Goal: Task Accomplishment & Management: Manage account settings

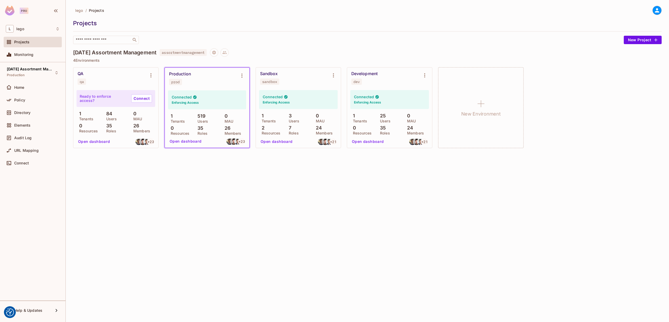
click at [438, 16] on div "lego / Projects Projects ​ New Project" at bounding box center [367, 25] width 588 height 38
click at [191, 73] on div "Production prod" at bounding box center [203, 79] width 68 height 14
click at [29, 111] on span "Directory" at bounding box center [22, 113] width 16 height 4
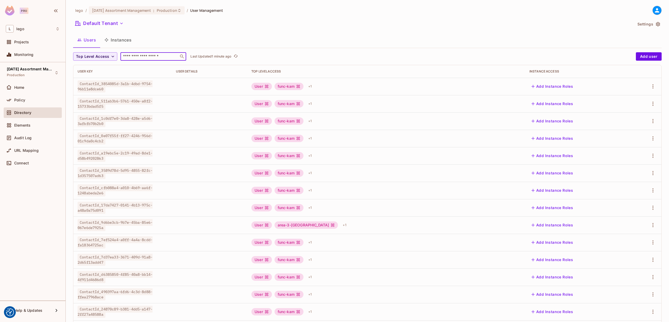
click at [145, 55] on input "text" at bounding box center [149, 56] width 55 height 5
paste input "**********"
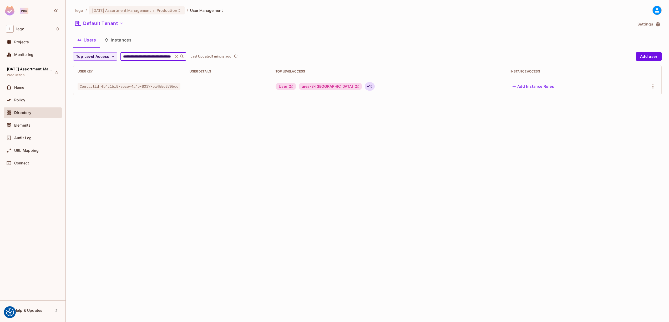
type input "**********"
click at [368, 87] on div "+ 15" at bounding box center [370, 86] width 10 height 8
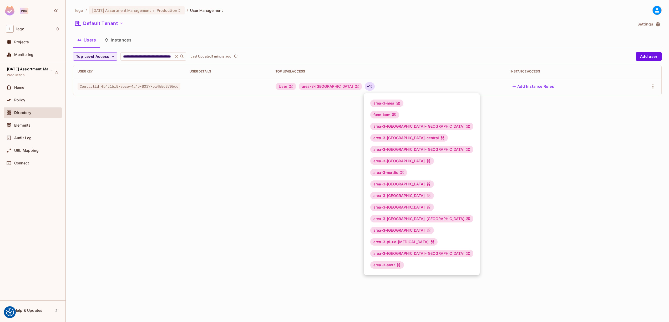
click at [528, 162] on div at bounding box center [334, 161] width 669 height 322
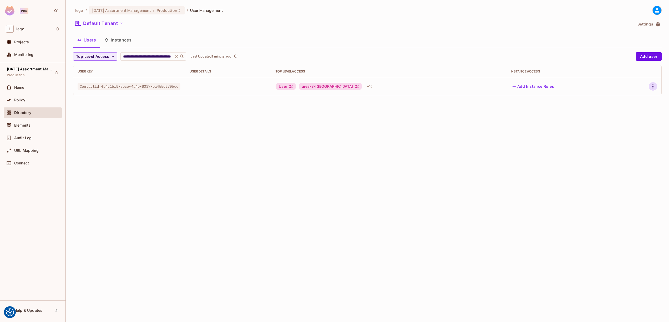
click at [653, 87] on icon "button" at bounding box center [653, 86] width 6 height 6
click at [630, 95] on li "Edit" at bounding box center [630, 99] width 47 height 12
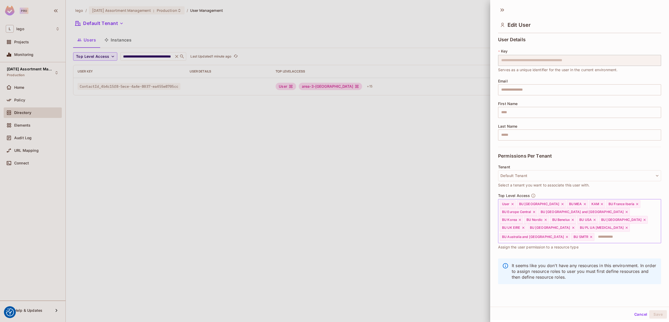
click at [624, 232] on input "text" at bounding box center [623, 237] width 56 height 11
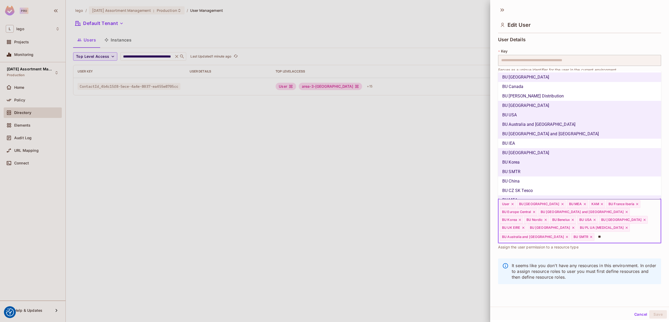
type input "*"
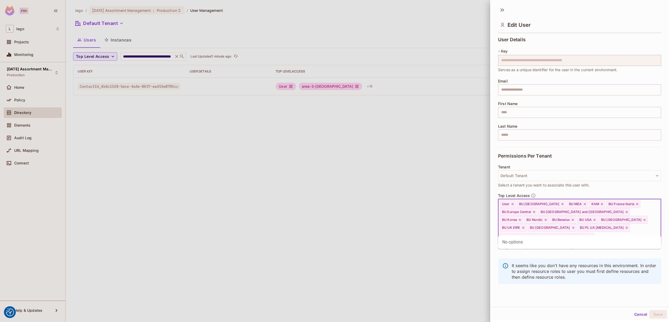
type input "*"
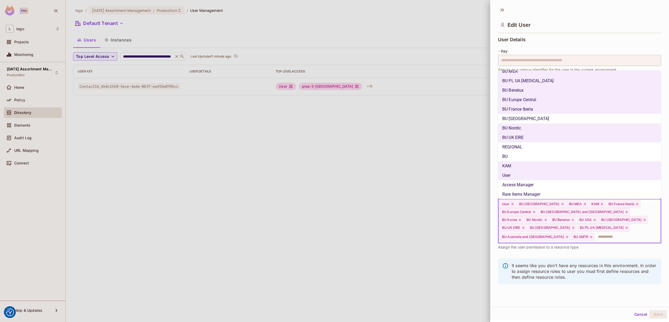
scroll to position [186, 0]
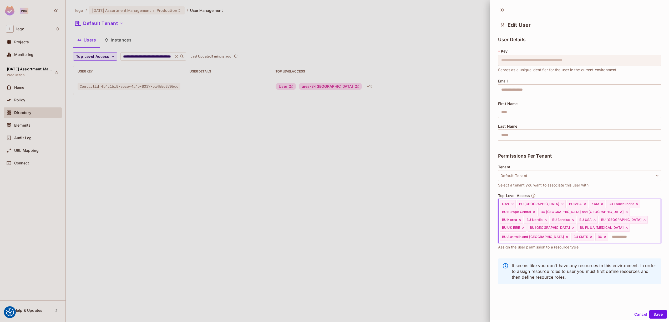
click at [601, 204] on icon at bounding box center [602, 204] width 2 height 2
click at [610, 232] on input "text" at bounding box center [630, 237] width 42 height 11
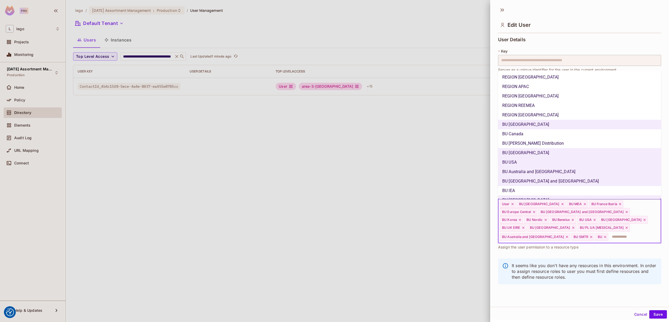
click at [600, 136] on li "BU Canada" at bounding box center [579, 133] width 163 height 9
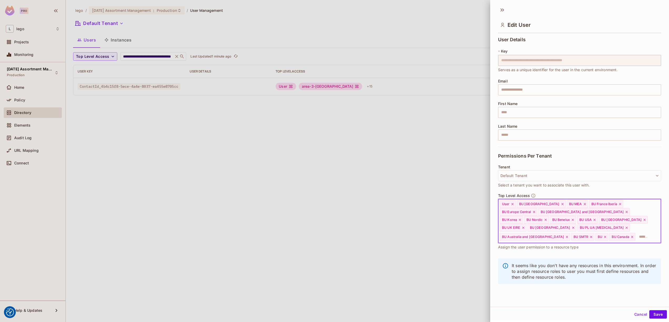
click at [636, 232] on input "text" at bounding box center [643, 237] width 15 height 11
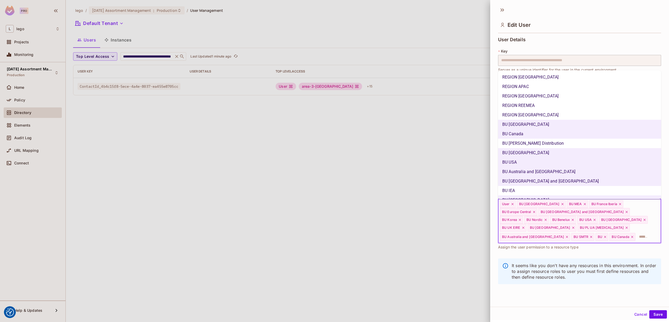
click at [549, 145] on li "BU [PERSON_NAME] Distribution" at bounding box center [579, 143] width 163 height 9
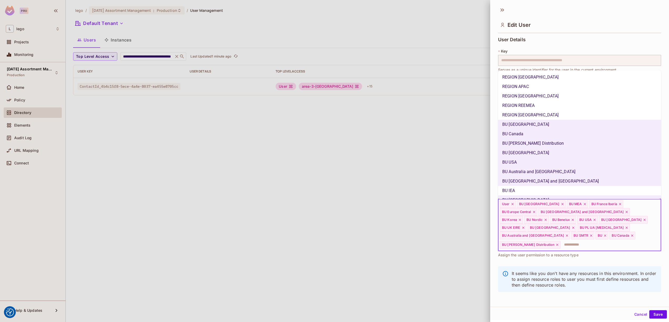
click at [574, 240] on input "text" at bounding box center [606, 245] width 90 height 11
click at [540, 187] on li "BU IEA" at bounding box center [579, 190] width 163 height 9
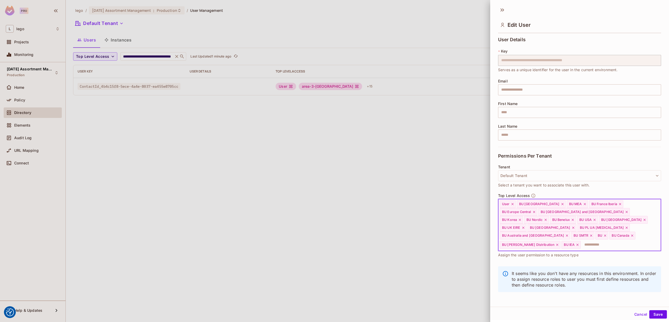
click at [582, 240] on input "text" at bounding box center [616, 245] width 70 height 11
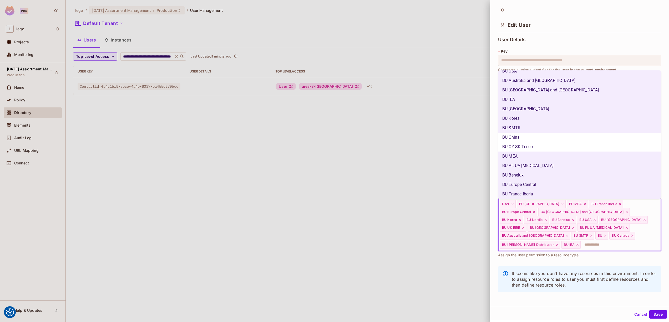
scroll to position [92, 0]
click at [541, 136] on li "BU China" at bounding box center [579, 136] width 163 height 9
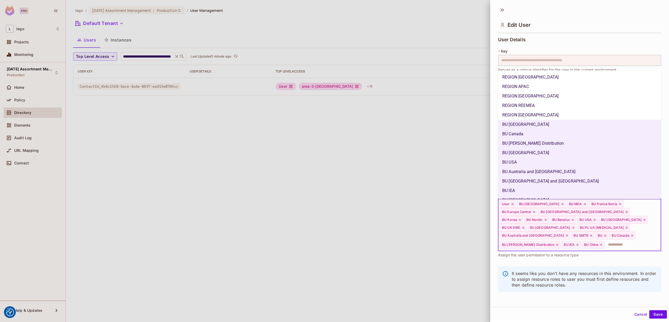
click at [605, 240] on input "text" at bounding box center [628, 245] width 46 height 11
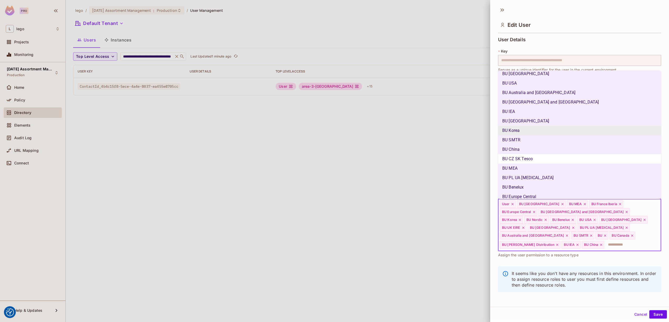
scroll to position [81, 0]
click at [540, 155] on li "BU CZ SK Tesco" at bounding box center [579, 156] width 163 height 9
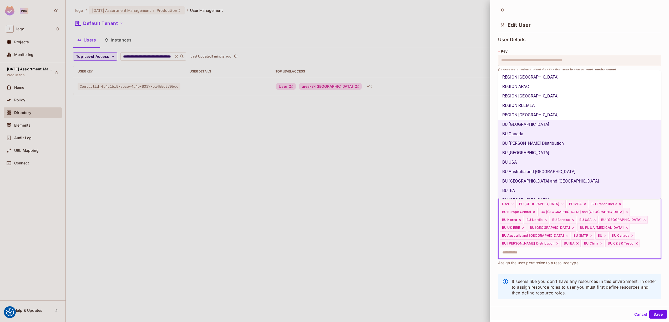
click at [636, 248] on input "text" at bounding box center [575, 253] width 152 height 11
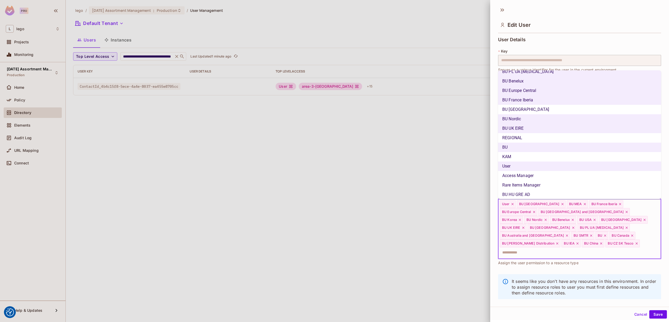
scroll to position [195, 0]
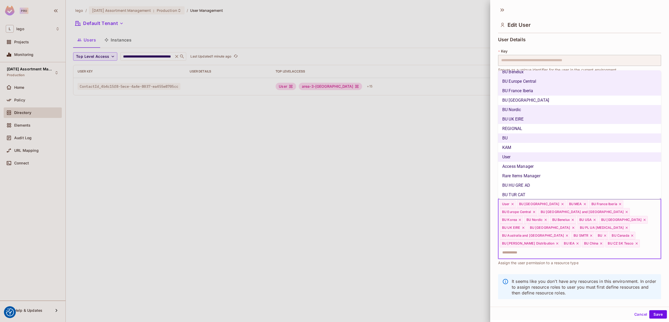
click at [553, 100] on li "BU [GEOGRAPHIC_DATA]" at bounding box center [579, 100] width 163 height 9
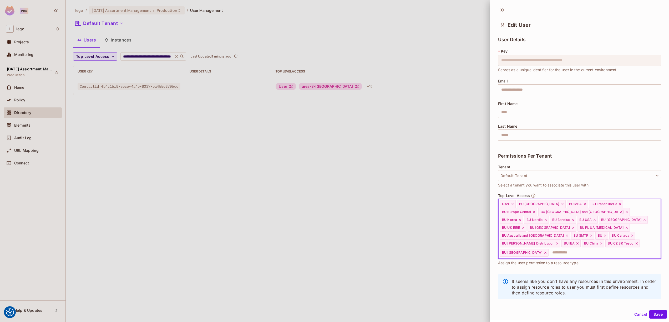
click at [590, 248] on input "text" at bounding box center [600, 253] width 102 height 11
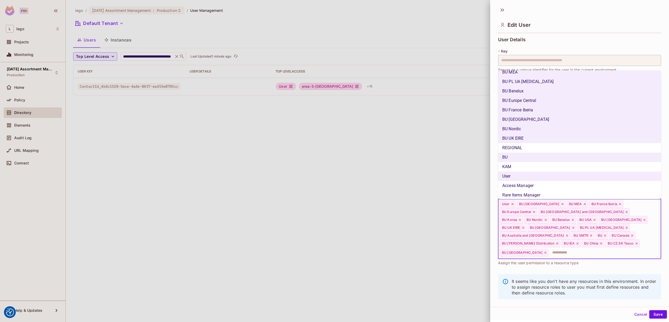
scroll to position [207, 0]
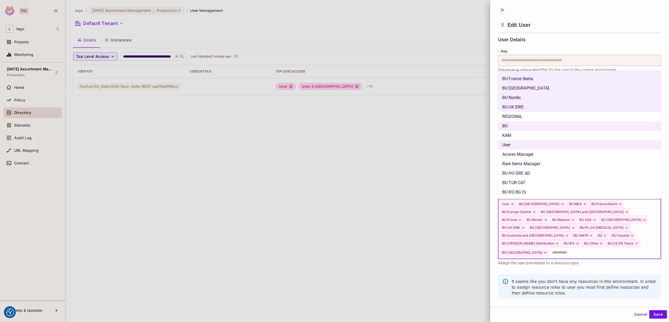
click at [555, 171] on li "BU HU GRE AD" at bounding box center [579, 173] width 163 height 9
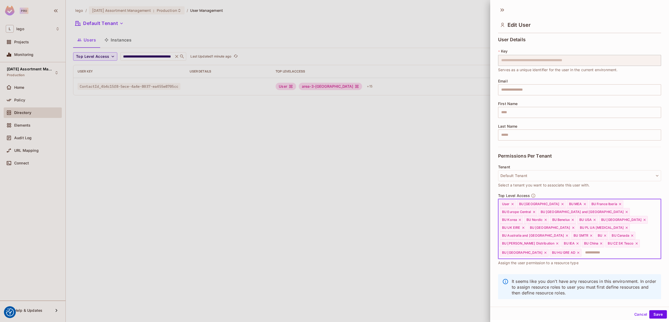
click at [582, 248] on input "text" at bounding box center [616, 253] width 69 height 11
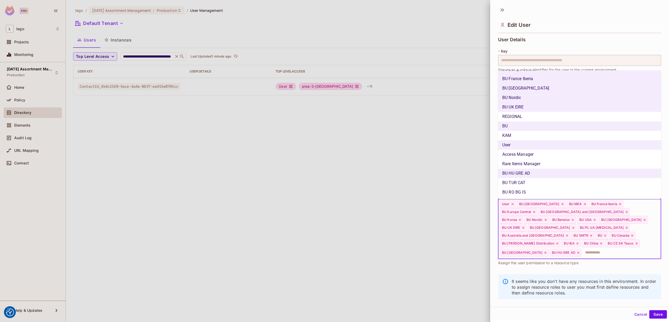
click at [548, 187] on li "BU TUR CAT" at bounding box center [579, 182] width 163 height 9
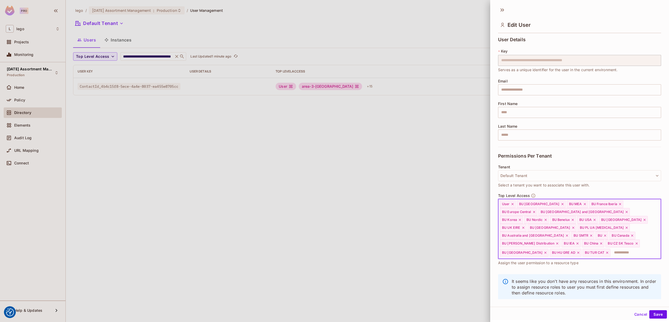
click at [611, 248] on input "text" at bounding box center [631, 253] width 40 height 11
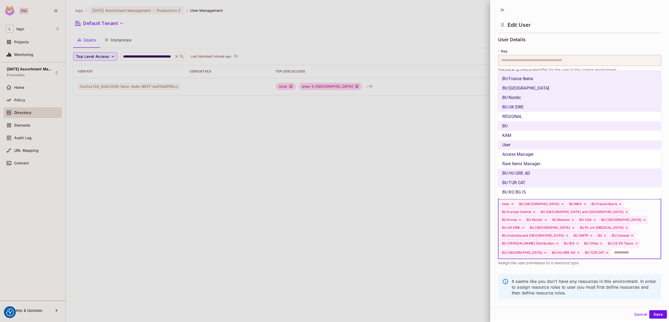
click at [537, 192] on li "BU RO BG IS" at bounding box center [579, 192] width 163 height 9
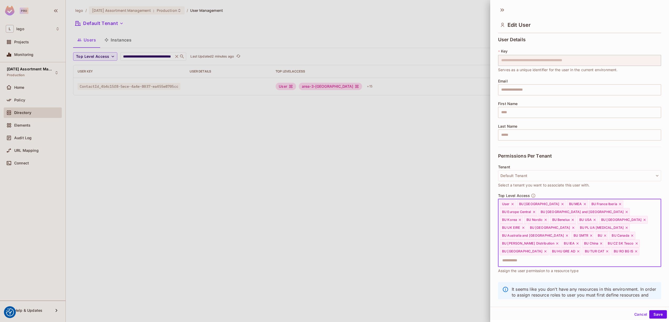
click at [609, 256] on input "text" at bounding box center [575, 261] width 152 height 11
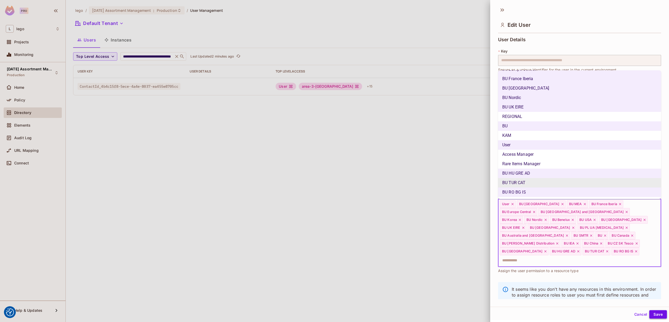
click at [661, 314] on button "Save" at bounding box center [658, 314] width 18 height 8
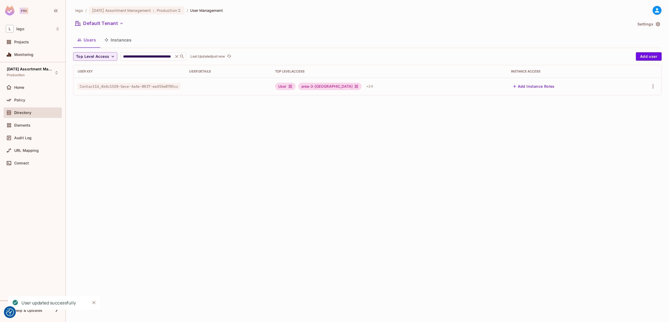
click at [277, 149] on div "**********" at bounding box center [367, 161] width 603 height 322
